Goal: Task Accomplishment & Management: Use online tool/utility

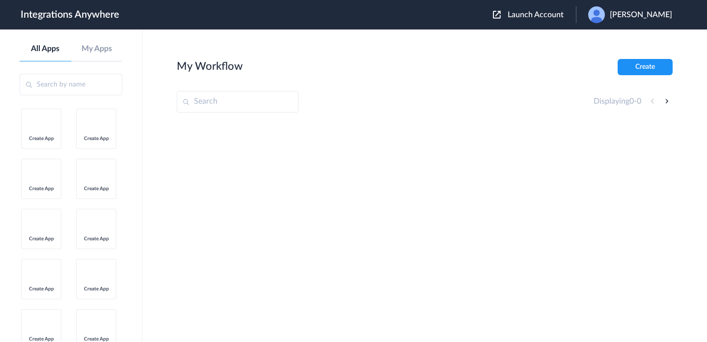
click at [563, 15] on span "Launch Account" at bounding box center [536, 15] width 56 height 8
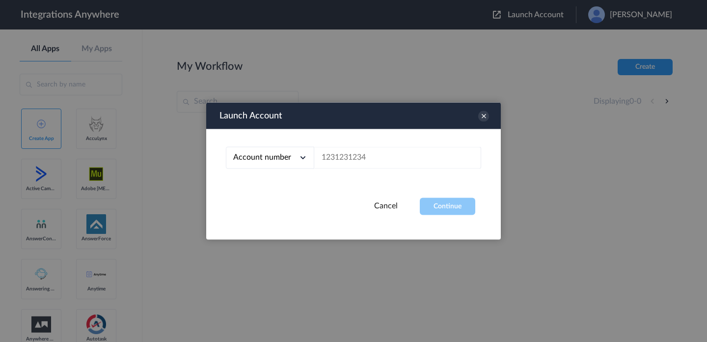
click at [283, 152] on div "Account number" at bounding box center [270, 158] width 88 height 22
click at [281, 182] on link "Account number" at bounding box center [258, 180] width 51 height 7
click at [349, 157] on input "text" at bounding box center [397, 158] width 167 height 22
paste input "8664782713"
click at [458, 206] on button "Continue" at bounding box center [447, 206] width 55 height 17
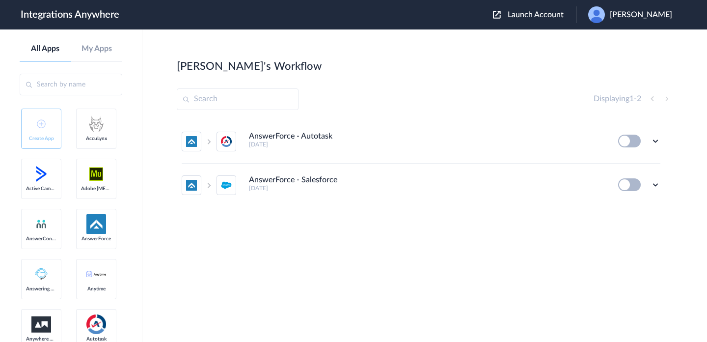
click at [655, 141] on icon at bounding box center [655, 141] width 10 height 10
click at [618, 166] on link "Edit" at bounding box center [616, 163] width 24 height 7
click at [640, 22] on div "Shourja Raj" at bounding box center [635, 14] width 94 height 17
click at [636, 34] on li "My Account" at bounding box center [629, 40] width 106 height 18
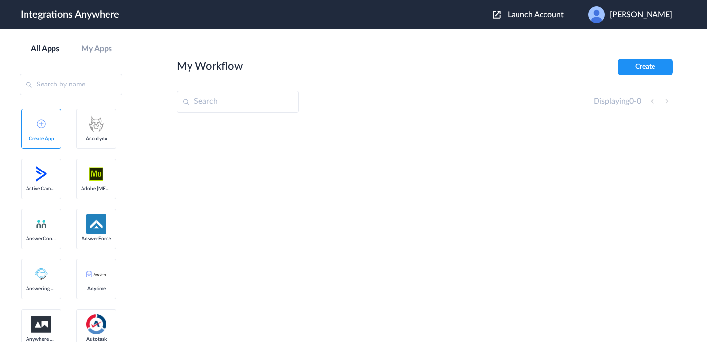
click at [556, 14] on span "Launch Account" at bounding box center [536, 15] width 56 height 8
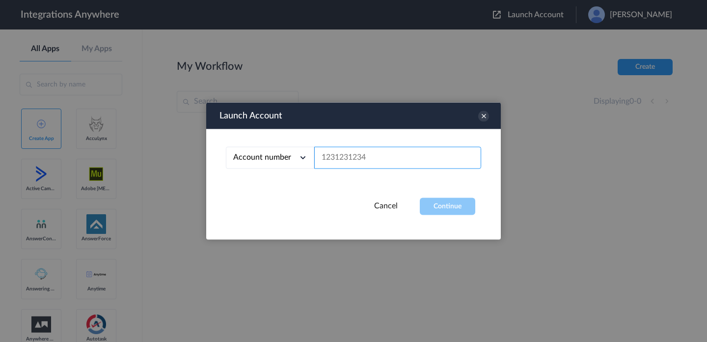
click at [348, 158] on input "text" at bounding box center [397, 158] width 167 height 22
paste input "8000225341"
type input "8000225341"
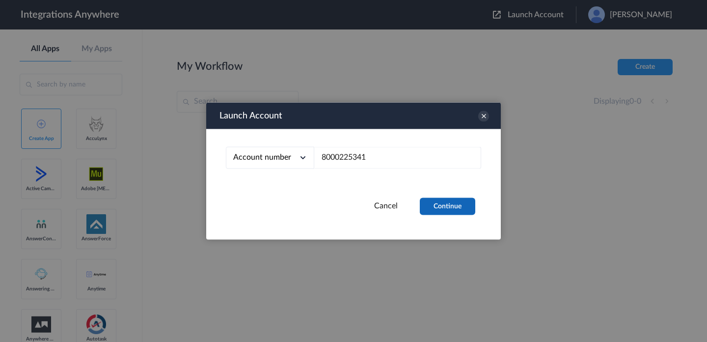
click at [438, 203] on button "Continue" at bounding box center [447, 206] width 55 height 17
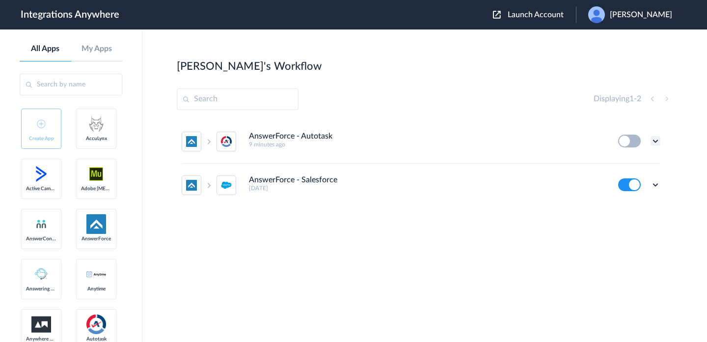
click at [655, 137] on icon at bounding box center [655, 141] width 10 height 10
click at [613, 157] on li "Edit" at bounding box center [628, 164] width 64 height 18
click at [656, 138] on icon at bounding box center [655, 141] width 10 height 10
click at [636, 162] on li "Edit" at bounding box center [628, 164] width 64 height 18
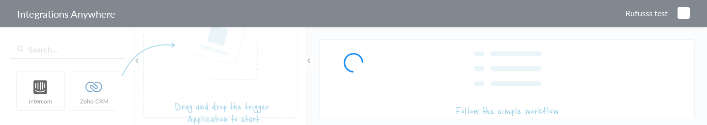
type input "AnswerForce - Autotask"
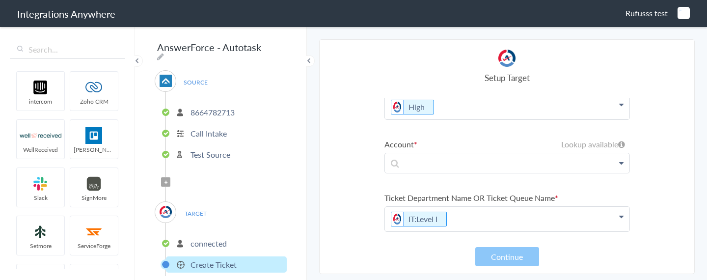
scroll to position [130, 0]
click at [621, 125] on icon at bounding box center [621, 163] width 4 height 8
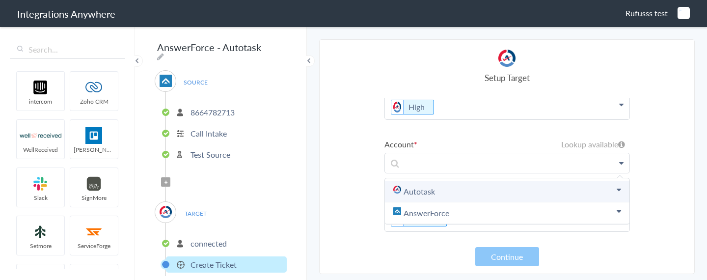
click at [608, 125] on link "Autotask" at bounding box center [507, 192] width 244 height 22
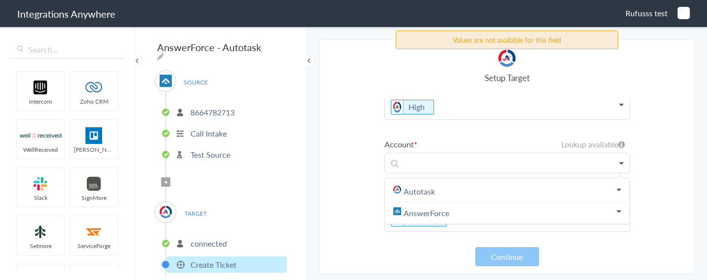
click at [651, 125] on section "Select Account 1260003883 Rename Delete (a day ago) 8000225341 Rename Delete (2…" at bounding box center [506, 156] width 375 height 235
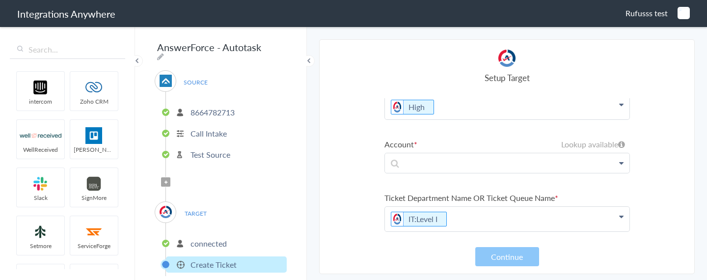
click at [622, 63] on div "Setup Target" at bounding box center [506, 67] width 245 height 34
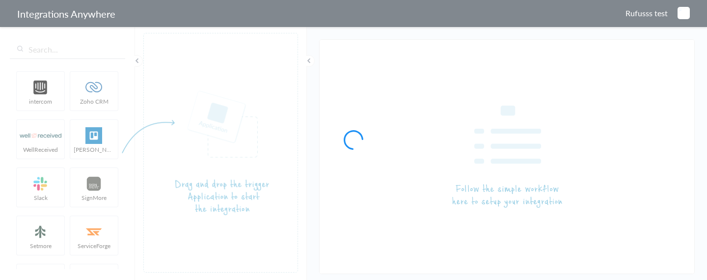
type input "AnswerForce - Autotask"
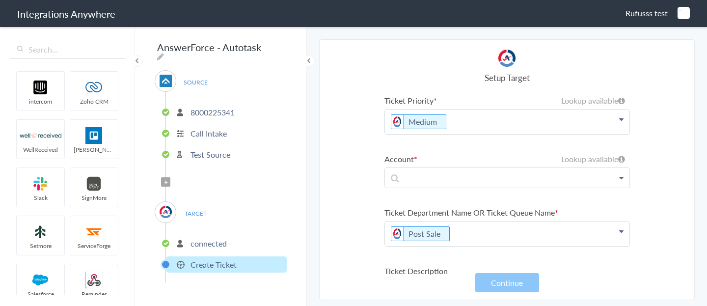
scroll to position [115, 0]
click at [471, 164] on label "Account" at bounding box center [506, 159] width 245 height 11
click at [470, 180] on p at bounding box center [507, 177] width 244 height 19
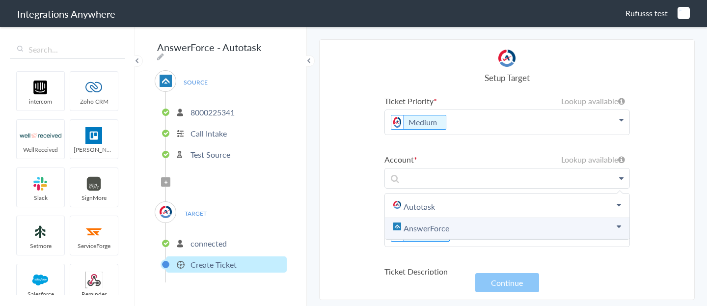
click at [436, 231] on link "AnswerForce" at bounding box center [507, 228] width 244 height 22
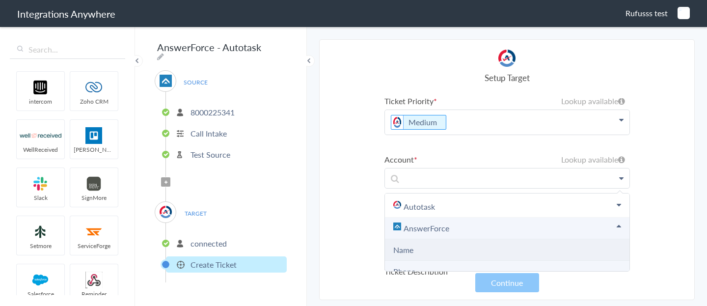
click at [436, 246] on li "Name" at bounding box center [507, 250] width 244 height 22
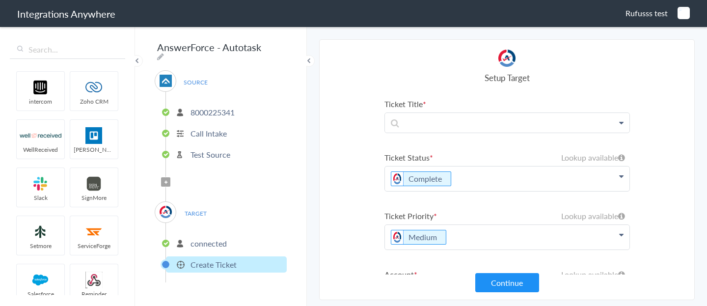
click at [457, 111] on li "Ticket Title Name Phone Call Start Time Account ID Date stamp HistoryId On Repe…" at bounding box center [506, 115] width 245 height 35
click at [457, 120] on p at bounding box center [507, 122] width 244 height 19
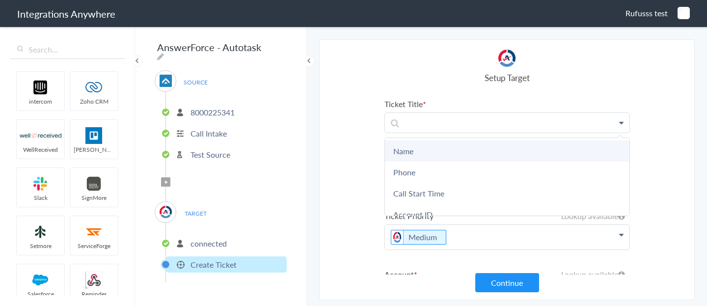
click at [446, 152] on link "Name" at bounding box center [507, 150] width 244 height 21
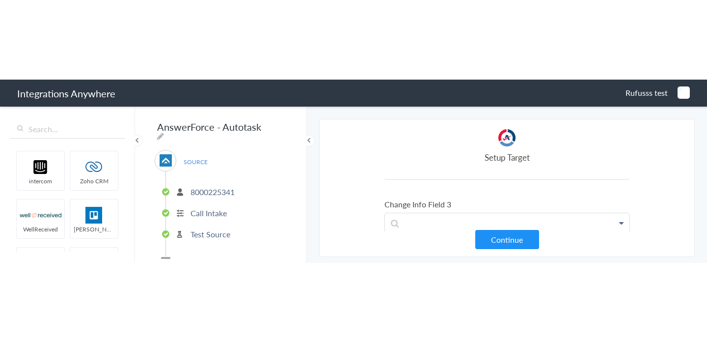
scroll to position [1141, 0]
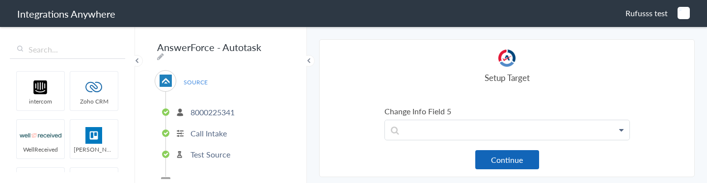
click at [504, 158] on button "Continue" at bounding box center [507, 159] width 64 height 19
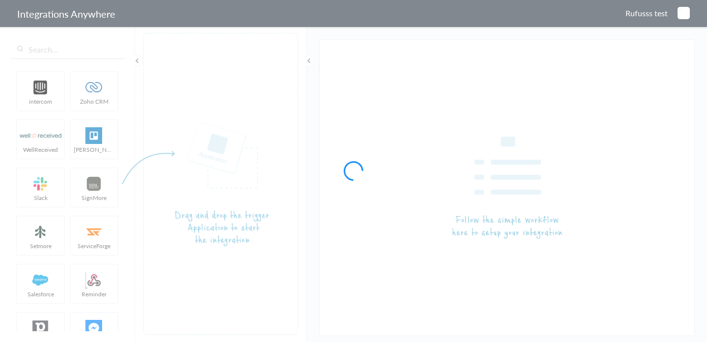
type input "AnswerForce - Autotask"
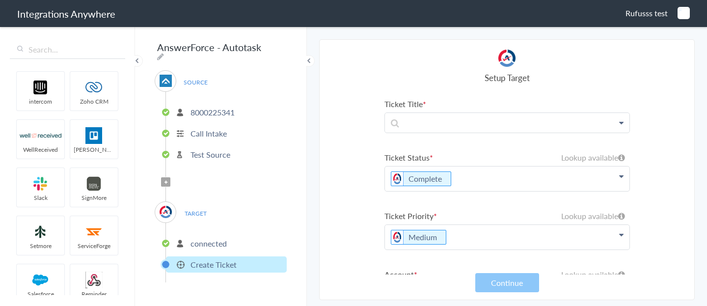
click at [622, 122] on icon at bounding box center [621, 123] width 4 height 8
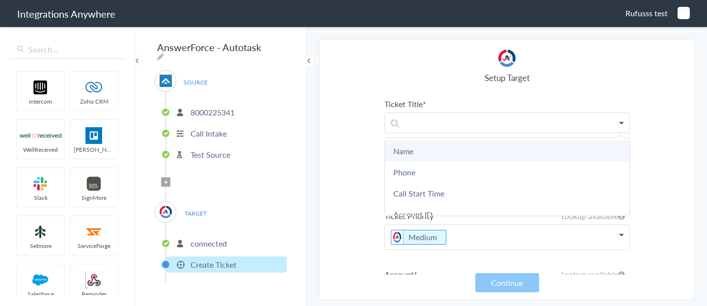
click at [550, 143] on link "Name" at bounding box center [507, 150] width 244 height 21
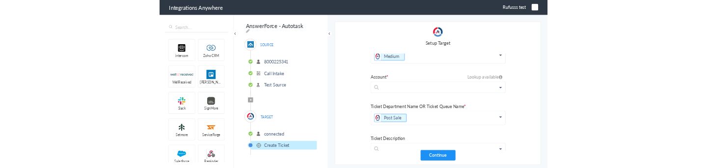
scroll to position [140, 0]
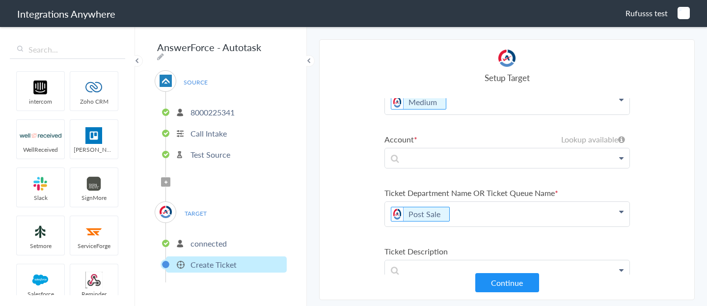
click at [622, 161] on icon at bounding box center [621, 158] width 4 height 8
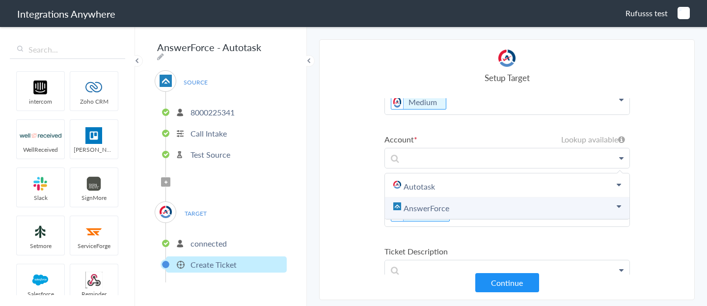
click at [483, 200] on link "AnswerForce" at bounding box center [507, 208] width 244 height 22
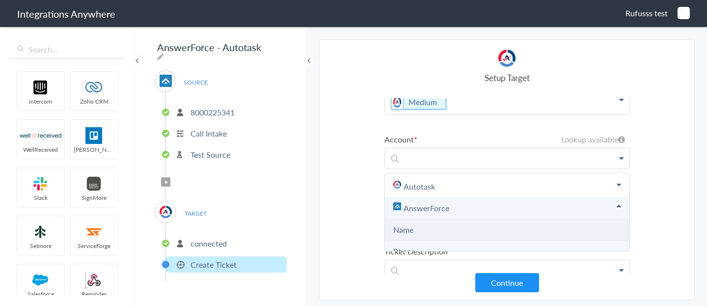
click at [470, 229] on li "Name" at bounding box center [507, 230] width 244 height 22
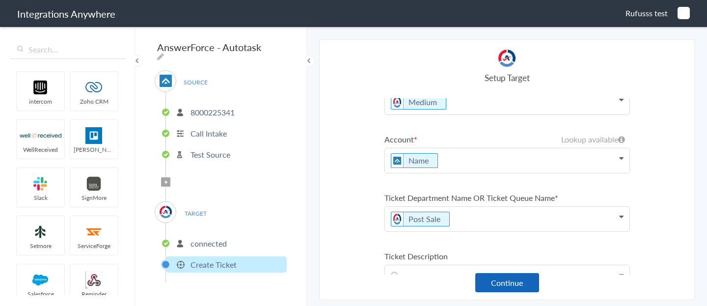
click at [502, 279] on button "Continue" at bounding box center [507, 282] width 64 height 19
click at [521, 283] on button "Continue" at bounding box center [507, 282] width 64 height 19
